Goal: Register for event/course

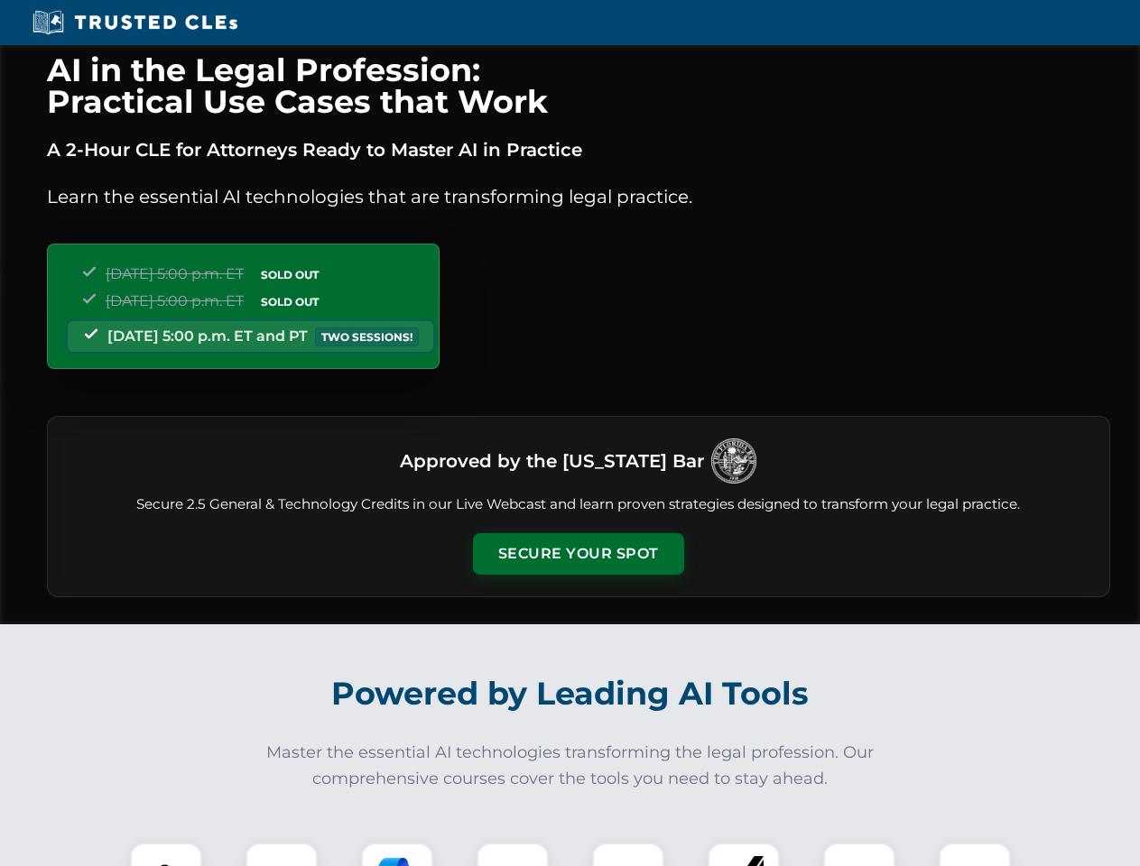
click at [578, 554] on button "Secure Your Spot" at bounding box center [578, 554] width 211 height 42
click at [166, 855] on img at bounding box center [166, 879] width 52 height 52
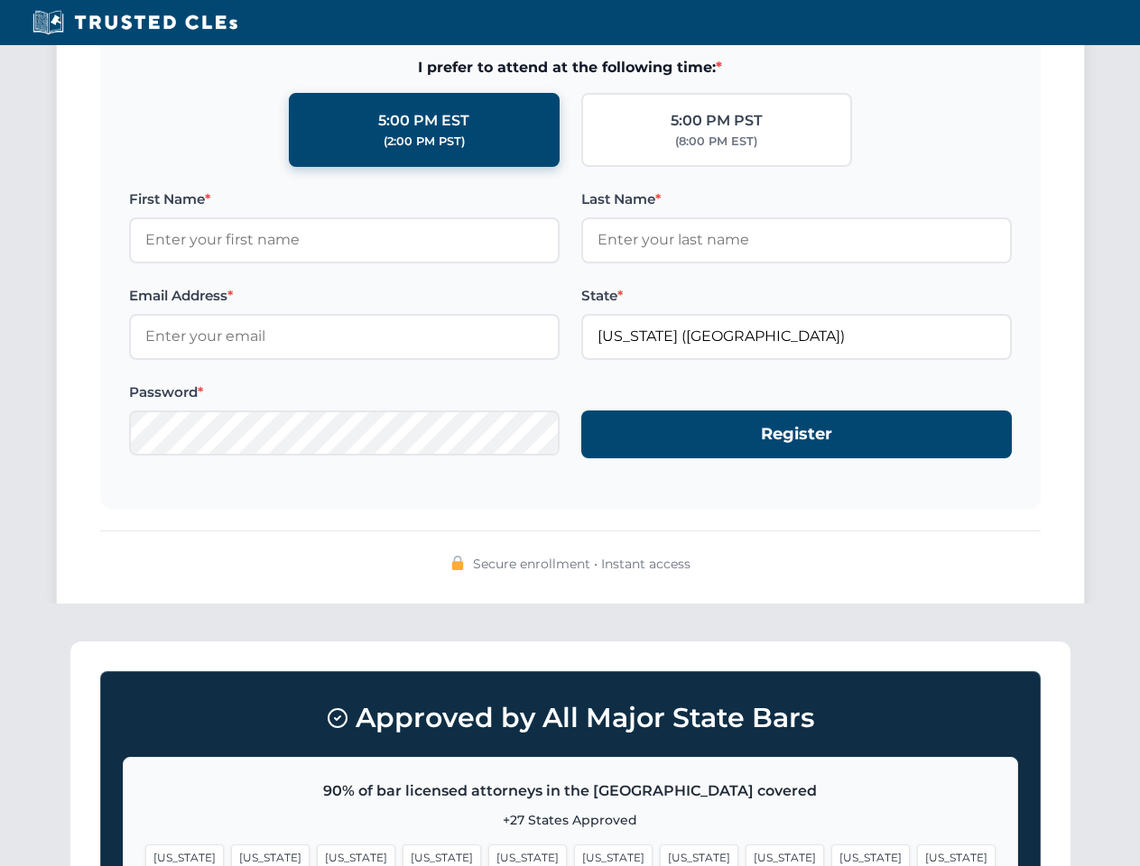
click at [831, 855] on span "[US_STATE]" at bounding box center [870, 858] width 79 height 26
